Goal: Information Seeking & Learning: Learn about a topic

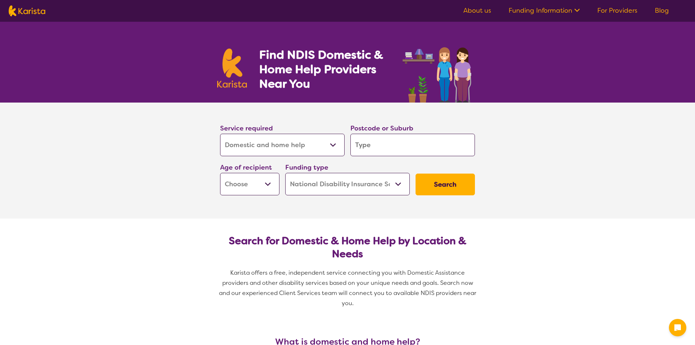
select select "Domestic and home help"
select select "NDIS"
select select "Domestic and home help"
select select "NDIS"
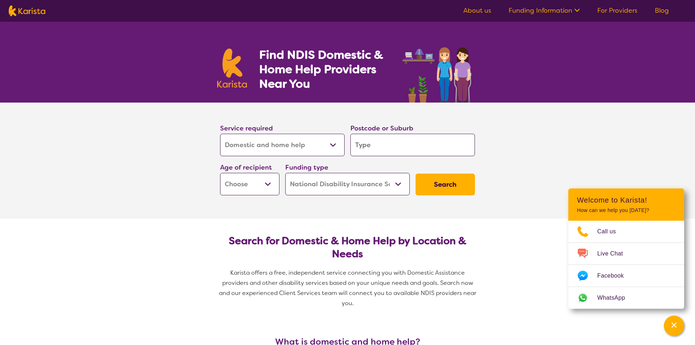
click at [367, 150] on input "search" at bounding box center [412, 145] width 125 height 22
type input "5"
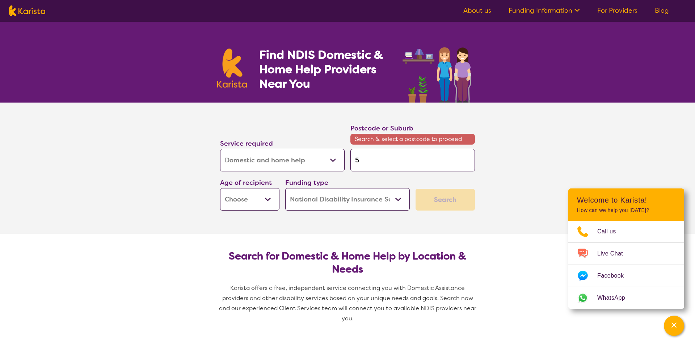
type input "52"
type input "521"
type input "5214"
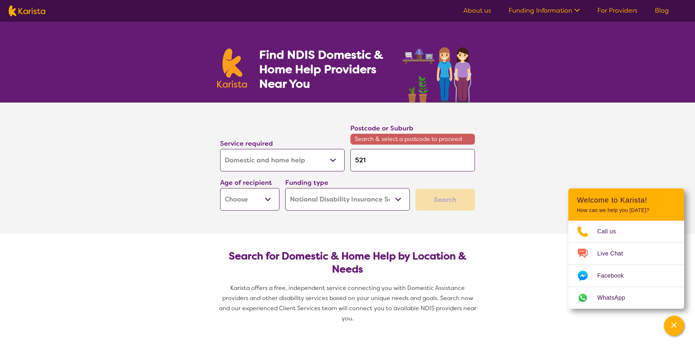
type input "5214"
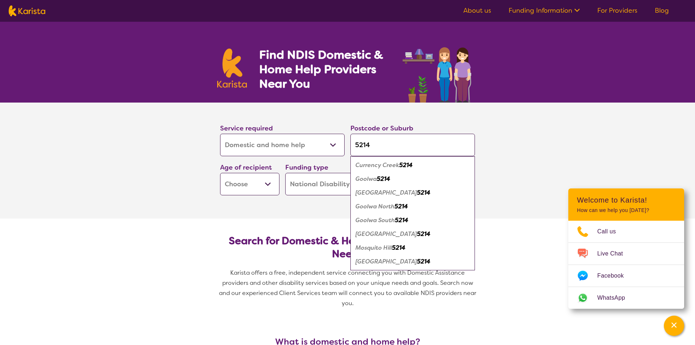
type input "5214"
click at [392, 196] on div "[GEOGRAPHIC_DATA] 5214" at bounding box center [412, 193] width 117 height 14
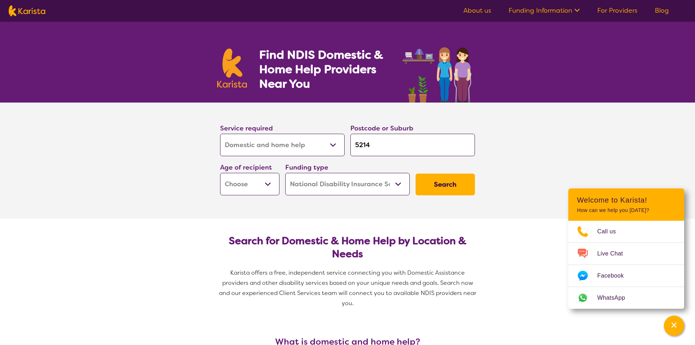
select select "AD"
click at [452, 180] on button "Search" at bounding box center [445, 184] width 59 height 22
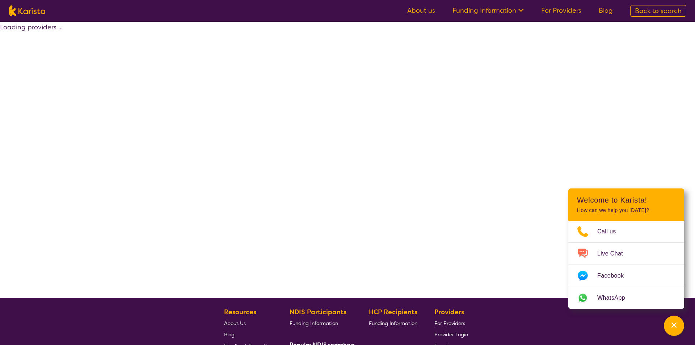
select select "NDIS"
select select "Domestic and home help"
select select "AD"
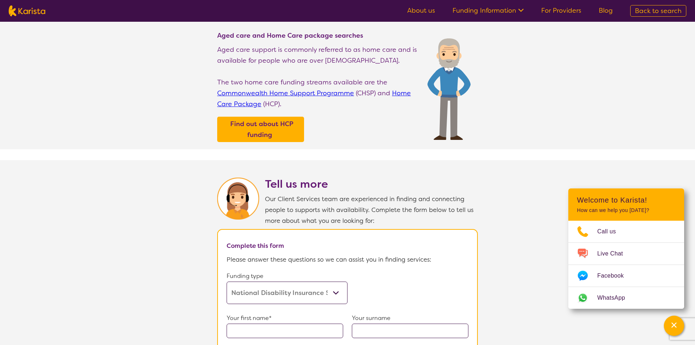
scroll to position [234, 0]
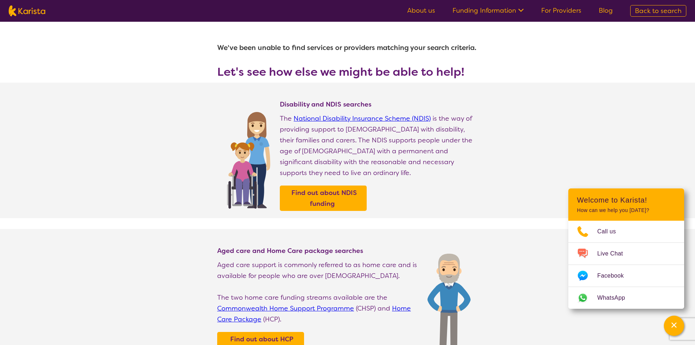
select select "Domestic and home help"
select select "AD"
select select "NDIS"
select select "Domestic and home help"
select select "AD"
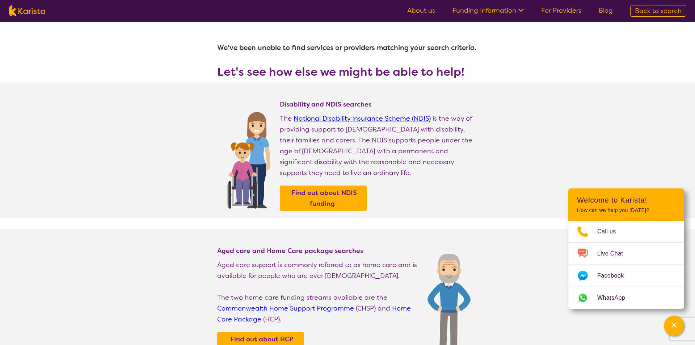
select select "NDIS"
